Goal: Information Seeking & Learning: Learn about a topic

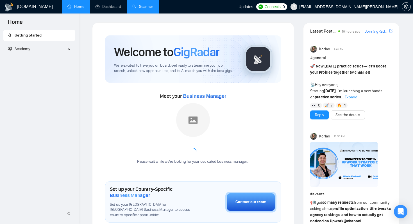
click at [143, 8] on link "Scanner" at bounding box center [142, 6] width 21 height 5
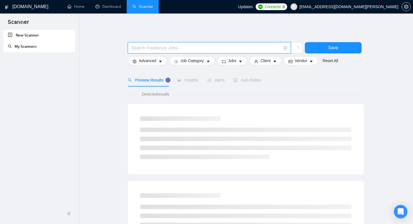
click at [185, 48] on input "text" at bounding box center [206, 47] width 150 height 7
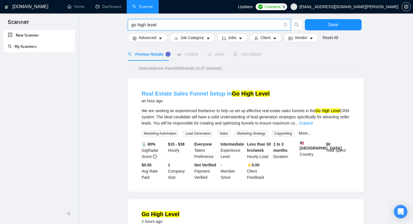
scroll to position [26, 0]
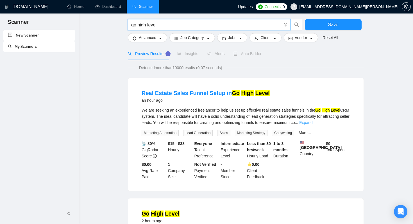
type input "go high level"
click at [313, 121] on link "Expand" at bounding box center [305, 122] width 13 height 4
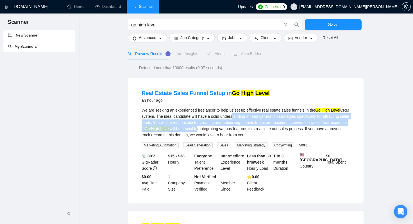
drag, startPoint x: 242, startPoint y: 115, endPoint x: 238, endPoint y: 126, distance: 11.7
click at [238, 126] on div "We are seeking an experienced freelancer to help us set up effective real estat…" at bounding box center [246, 122] width 209 height 31
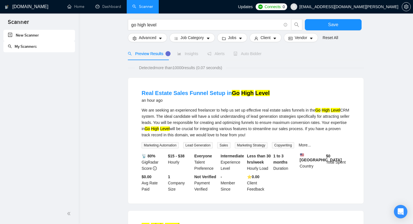
click at [245, 128] on div "We are seeking an experienced freelancer to help us set up effective real estat…" at bounding box center [246, 122] width 209 height 31
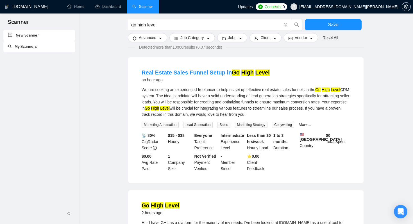
scroll to position [52, 0]
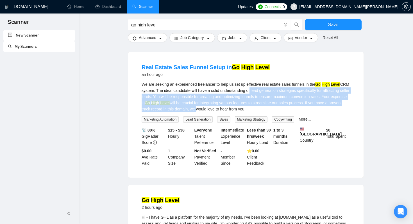
drag, startPoint x: 263, startPoint y: 93, endPoint x: 252, endPoint y: 112, distance: 21.8
click at [252, 112] on div "We are seeking an experienced freelancer to help us set up effective real estat…" at bounding box center [246, 101] width 209 height 41
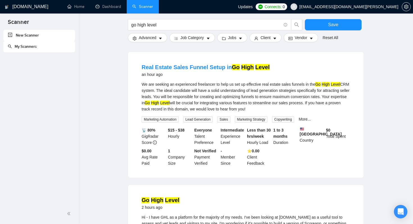
click at [262, 102] on div "We are seeking an experienced freelancer to help us set up effective real estat…" at bounding box center [246, 96] width 209 height 31
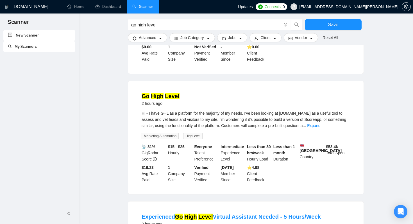
scroll to position [157, 0]
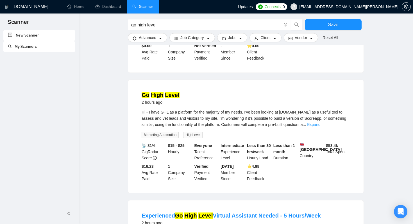
click at [320, 127] on link "Expand" at bounding box center [313, 124] width 13 height 4
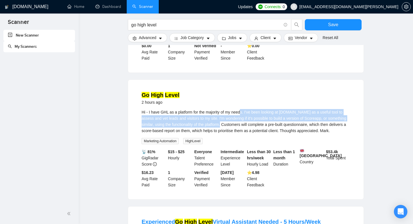
drag, startPoint x: 245, startPoint y: 116, endPoint x: 238, endPoint y: 130, distance: 15.2
click at [238, 130] on div "Hi - I have GHL as a platform for the majority of my needs. I've been looking a…" at bounding box center [246, 121] width 209 height 25
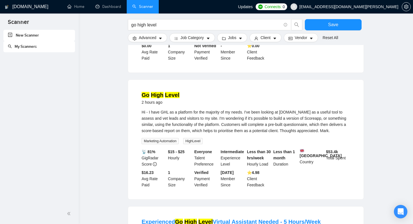
click at [250, 133] on div "Hi - I have GHL as a platform for the majority of my needs. I've been looking a…" at bounding box center [246, 121] width 209 height 25
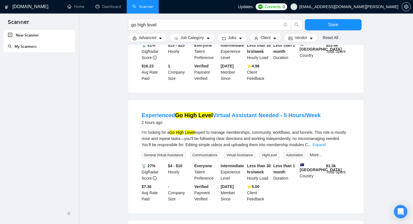
scroll to position [282, 0]
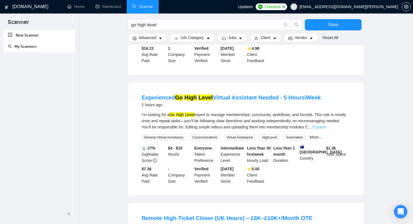
click at [326, 129] on link "Expand" at bounding box center [319, 127] width 13 height 4
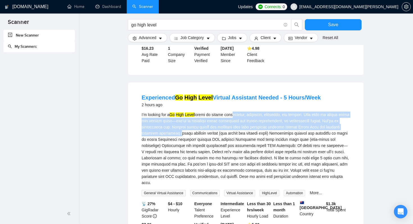
drag, startPoint x: 240, startPoint y: 130, endPoint x: 230, endPoint y: 147, distance: 19.8
click at [230, 147] on div "I’m looking for a Go High Level" at bounding box center [246, 149] width 209 height 74
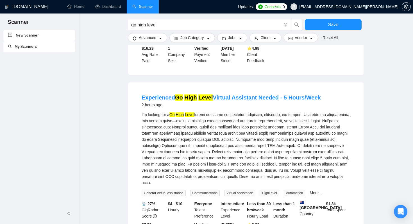
click at [231, 166] on div "I’m looking for a Go High Level" at bounding box center [246, 149] width 209 height 74
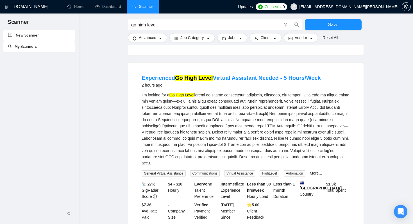
scroll to position [302, 0]
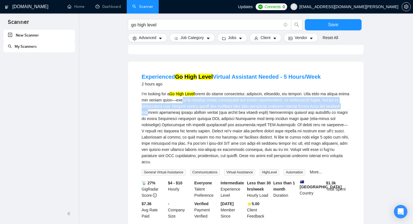
drag, startPoint x: 202, startPoint y: 116, endPoint x: 198, endPoint y: 126, distance: 10.0
click at [198, 126] on div "I’m looking for a Go High Level" at bounding box center [246, 128] width 209 height 74
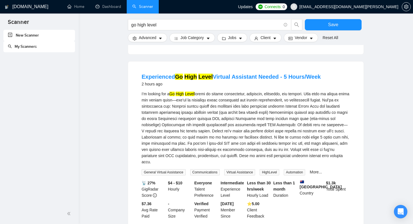
click at [205, 142] on div "I’m looking for a Go High Level" at bounding box center [246, 128] width 209 height 74
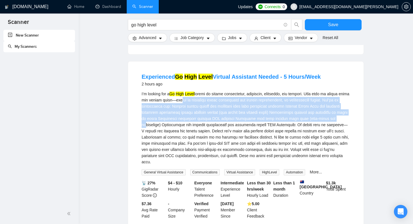
drag, startPoint x: 203, startPoint y: 114, endPoint x: 194, endPoint y: 137, distance: 24.6
click at [194, 137] on div "I’m looking for a Go High Level" at bounding box center [246, 128] width 209 height 74
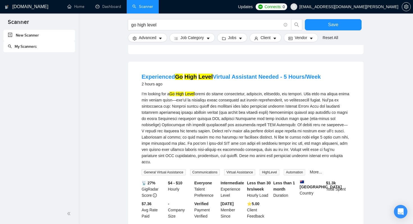
click at [203, 154] on div "I’m looking for a Go High Level" at bounding box center [246, 128] width 209 height 74
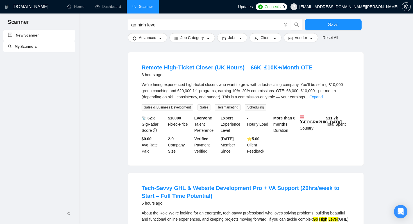
scroll to position [490, 0]
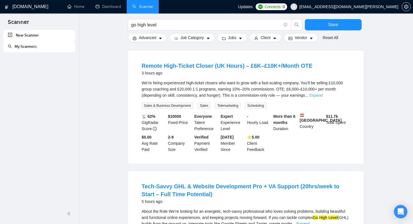
click at [323, 98] on link "Expand" at bounding box center [315, 95] width 13 height 4
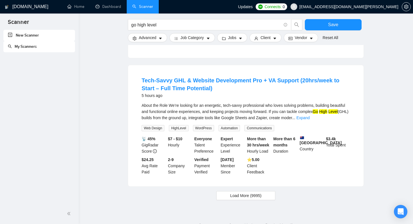
scroll to position [664, 0]
click at [310, 119] on link "Expand" at bounding box center [303, 117] width 13 height 4
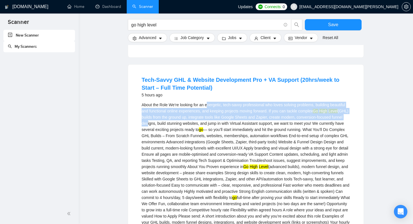
drag, startPoint x: 209, startPoint y: 124, endPoint x: 196, endPoint y: 146, distance: 24.7
click at [196, 146] on div "About the Role We’re looking for an energetic, tech-savvy professional who love…" at bounding box center [246, 167] width 209 height 130
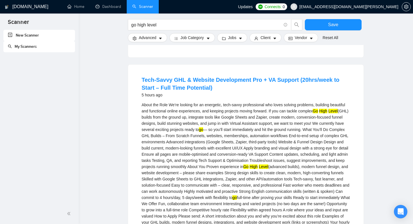
click at [201, 159] on div "About the Role We’re looking for an energetic, tech-savvy professional who love…" at bounding box center [246, 167] width 209 height 130
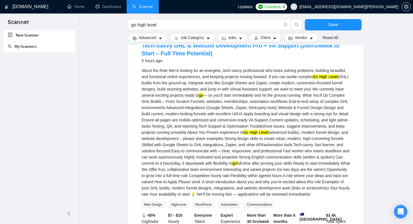
scroll to position [699, 0]
drag, startPoint x: 193, startPoint y: 97, endPoint x: 214, endPoint y: 98, distance: 21.1
click at [215, 98] on div "About the Role We’re looking for an energetic, tech-savvy professional who love…" at bounding box center [246, 132] width 209 height 130
click at [211, 116] on div "About the Role We’re looking for an energetic, tech-savvy professional who love…" at bounding box center [246, 132] width 209 height 130
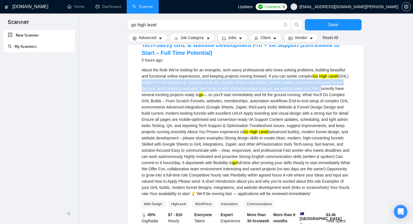
drag, startPoint x: 171, startPoint y: 102, endPoint x: 167, endPoint y: 112, distance: 10.8
click at [167, 112] on div "About the Role We’re looking for an energetic, tech-savvy professional who love…" at bounding box center [246, 132] width 209 height 130
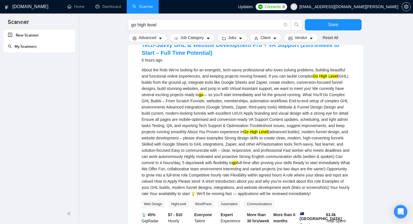
click at [171, 126] on div "About the Role We’re looking for an energetic, tech-savvy professional who love…" at bounding box center [246, 132] width 209 height 130
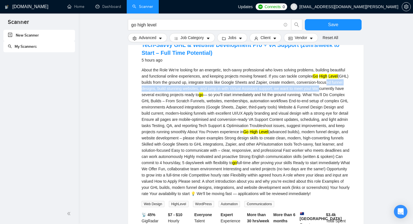
drag, startPoint x: 170, startPoint y: 109, endPoint x: 166, endPoint y: 117, distance: 9.1
click at [166, 117] on div "About the Role We’re looking for an energetic, tech-savvy professional who love…" at bounding box center [246, 132] width 209 height 130
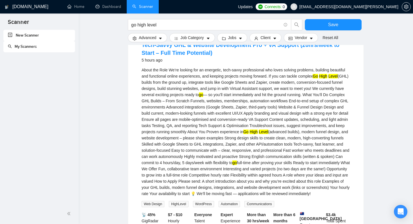
click at [169, 125] on div "About the Role We’re looking for an energetic, tech-savvy professional who love…" at bounding box center [246, 132] width 209 height 130
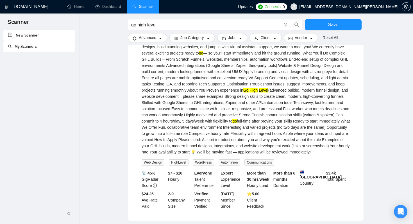
scroll to position [741, 0]
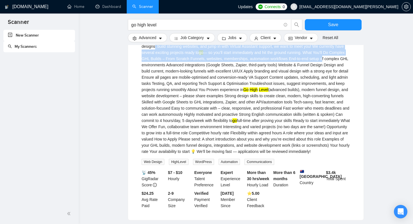
drag, startPoint x: 203, startPoint y: 69, endPoint x: 194, endPoint y: 87, distance: 20.1
click at [194, 87] on div "About the Role We’re looking for an energetic, tech-savvy professional who love…" at bounding box center [246, 90] width 209 height 130
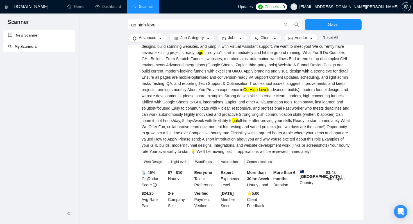
click at [191, 105] on div "About the Role We’re looking for an energetic, tech-savvy professional who love…" at bounding box center [246, 90] width 209 height 130
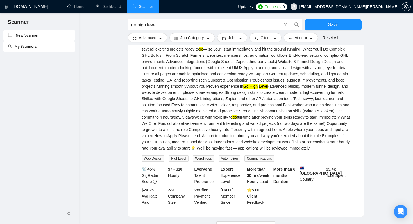
scroll to position [748, 0]
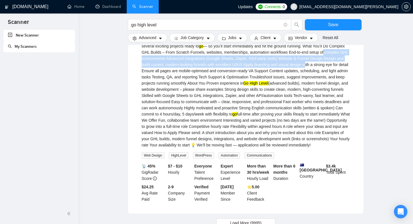
drag, startPoint x: 196, startPoint y: 79, endPoint x: 190, endPoint y: 91, distance: 13.8
click at [191, 91] on div "About the Role We’re looking for an energetic, tech-savvy professional who love…" at bounding box center [246, 83] width 209 height 130
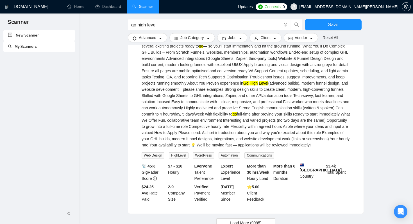
click at [193, 104] on div "About the Role We’re looking for an energetic, tech-savvy professional who love…" at bounding box center [246, 83] width 209 height 130
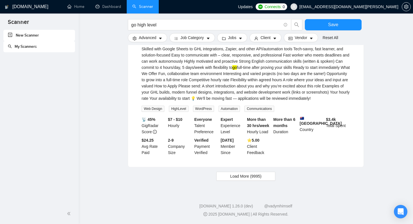
scroll to position [826, 0]
click at [255, 178] on span "Load More (9995)" at bounding box center [245, 176] width 31 height 6
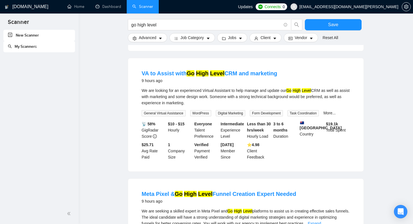
scroll to position [1035, 0]
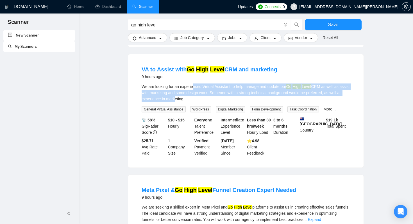
drag, startPoint x: 193, startPoint y: 117, endPoint x: 188, endPoint y: 129, distance: 13.0
click at [188, 102] on div "We are looking for an experienced Virtual Assistant to help manage and update o…" at bounding box center [246, 92] width 209 height 19
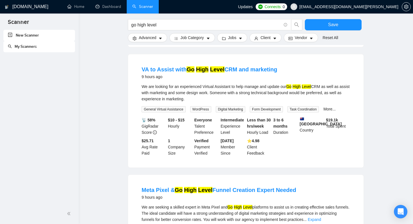
click at [194, 102] on div "We are looking for an experienced Virtual Assistant to help manage and update o…" at bounding box center [246, 92] width 209 height 19
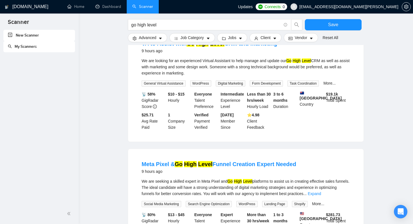
scroll to position [1068, 0]
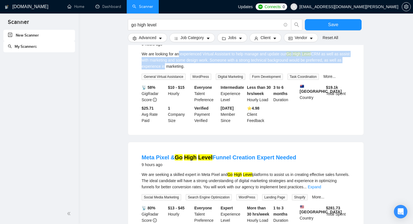
drag, startPoint x: 180, startPoint y: 87, endPoint x: 177, endPoint y: 97, distance: 11.1
click at [177, 69] on div "We are looking for an experienced Virtual Assistant to help manage and update o…" at bounding box center [246, 60] width 209 height 19
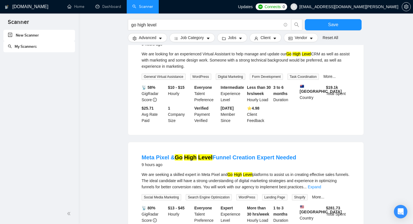
click at [183, 69] on div "We are looking for an experienced Virtual Assistant to help manage and update o…" at bounding box center [246, 60] width 209 height 19
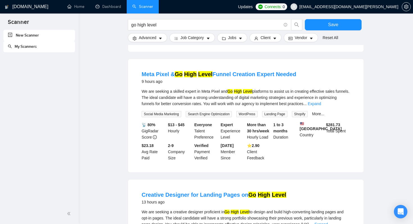
scroll to position [1153, 0]
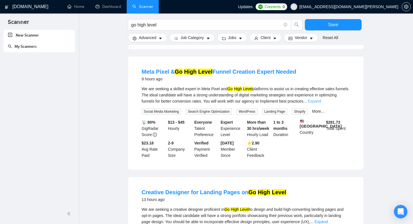
click at [321, 103] on link "Expand" at bounding box center [314, 101] width 13 height 4
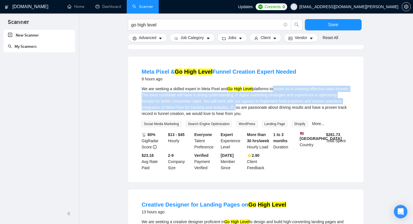
drag, startPoint x: 277, startPoint y: 121, endPoint x: 269, endPoint y: 138, distance: 18.6
click at [269, 117] on div "We are seeking a skilled expert in Meta Pixel and Go High Level platforms to as…" at bounding box center [246, 101] width 209 height 31
click at [263, 117] on div "We are seeking a skilled expert in Meta Pixel and Go High Level platforms to as…" at bounding box center [246, 101] width 209 height 31
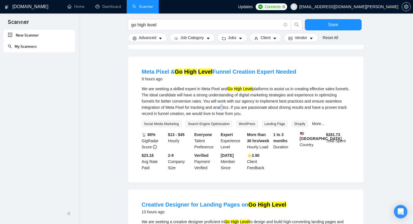
drag, startPoint x: 254, startPoint y: 141, endPoint x: 256, endPoint y: 137, distance: 4.2
click at [256, 117] on div "We are seeking a skilled expert in Meta Pixel and Go High Level platforms to as…" at bounding box center [246, 101] width 209 height 31
click at [266, 75] on link "Meta Pixel & Go High Level Funnel Creation Expert Needed" at bounding box center [219, 72] width 155 height 6
click at [223, 117] on div "We are seeking a skilled expert in Meta Pixel and Go High Level platforms to as…" at bounding box center [246, 101] width 209 height 31
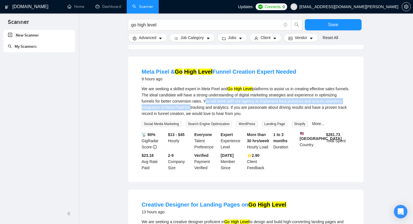
drag, startPoint x: 227, startPoint y: 132, endPoint x: 223, endPoint y: 142, distance: 10.4
click at [223, 117] on div "We are seeking a skilled expert in Meta Pixel and Go High Level platforms to as…" at bounding box center [246, 101] width 209 height 31
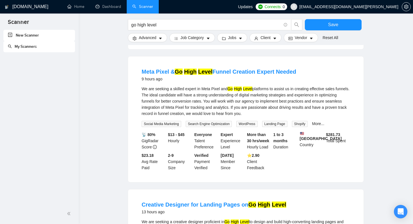
click at [234, 117] on div "We are seeking a skilled expert in Meta Pixel and Go High Level platforms to as…" at bounding box center [246, 101] width 209 height 31
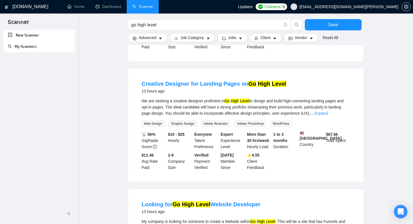
scroll to position [1286, 0]
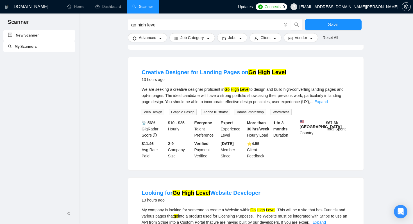
click at [328, 104] on link "Expand" at bounding box center [321, 102] width 13 height 4
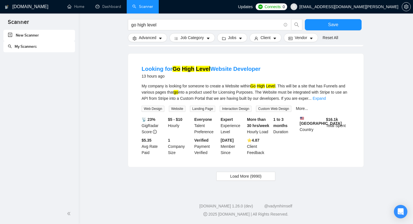
scroll to position [1447, 0]
